Goal: Information Seeking & Learning: Learn about a topic

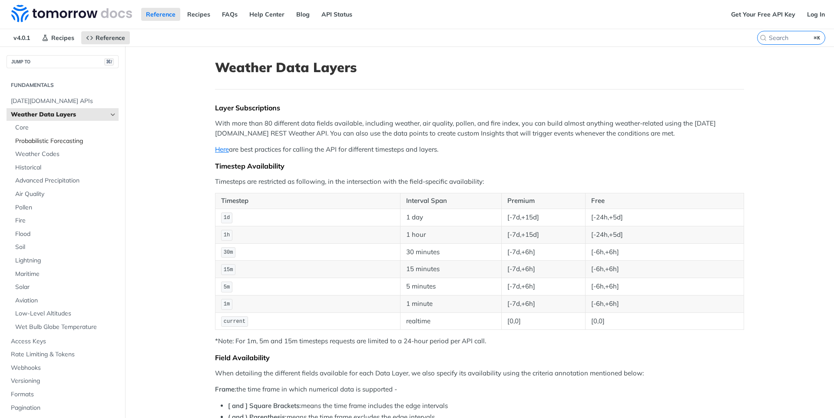
click at [84, 135] on link "Probabilistic Forecasting" at bounding box center [65, 141] width 108 height 13
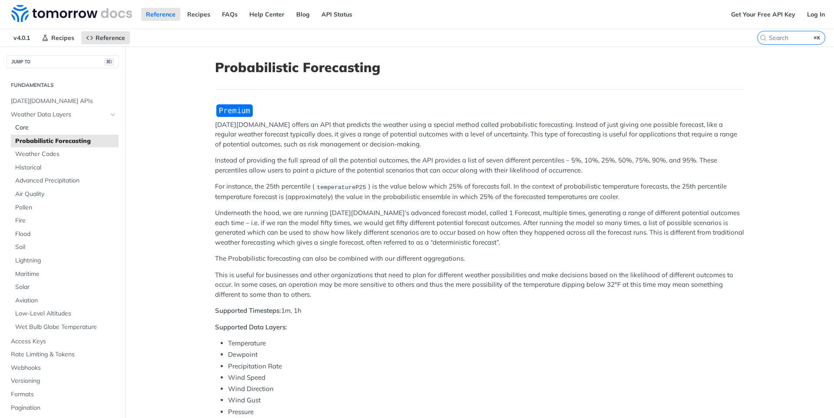
click at [84, 129] on span "Core" at bounding box center [65, 127] width 101 height 9
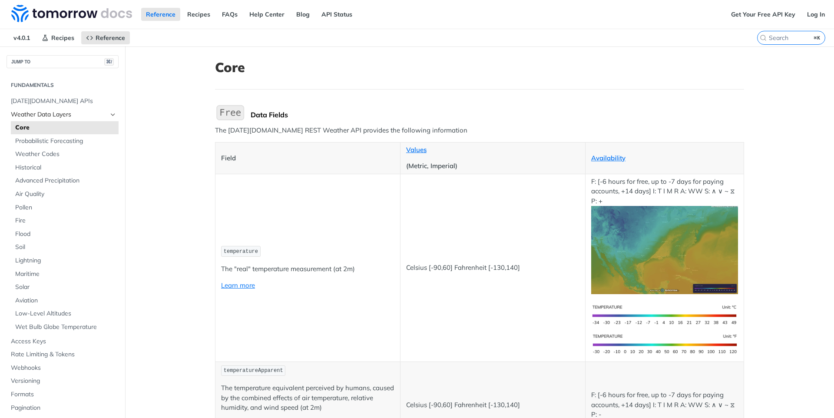
click at [84, 119] on link "Weather Data Layers" at bounding box center [63, 114] width 112 height 13
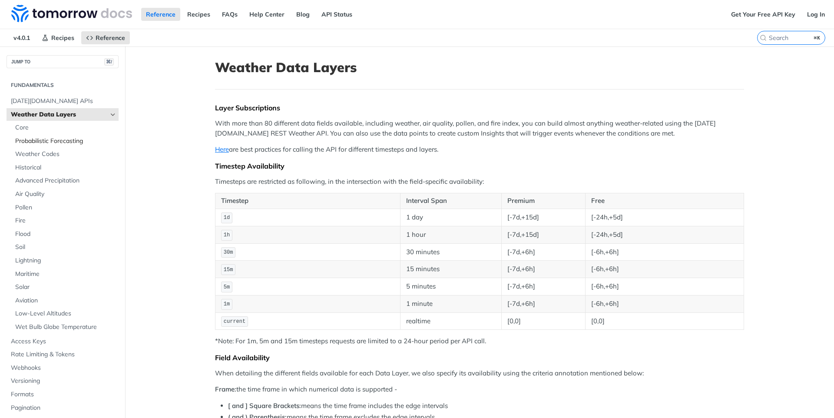
click at [77, 145] on span "Probabilistic Forecasting" at bounding box center [65, 141] width 101 height 9
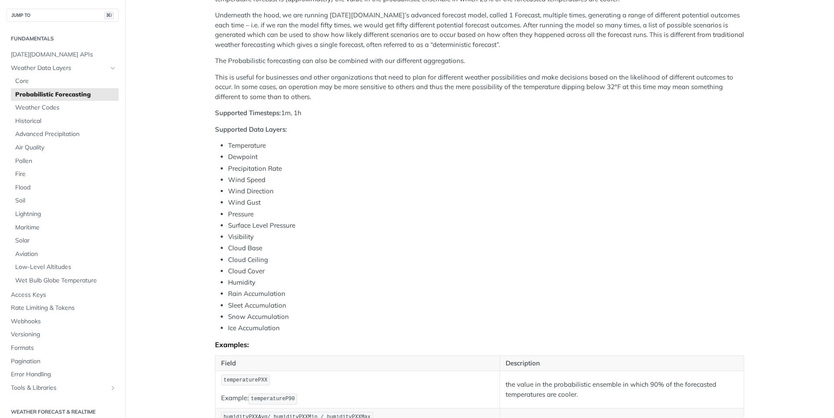
scroll to position [121, 0]
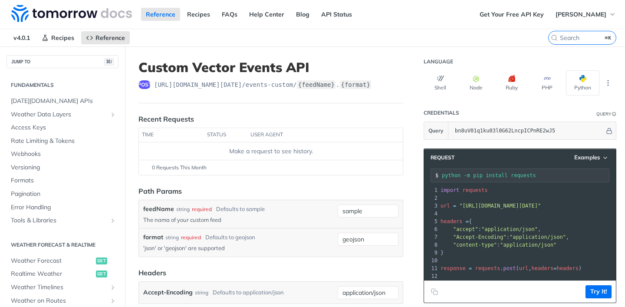
scroll to position [159, 0]
